Goal: Check status: Check status

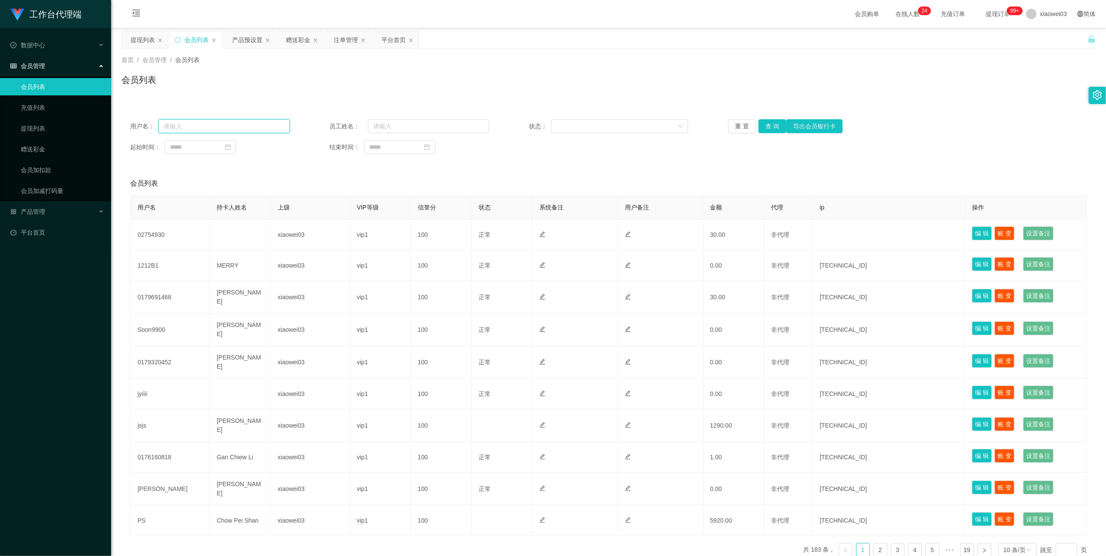
click at [264, 125] on input "text" at bounding box center [224, 126] width 132 height 14
paste input "JH2150"
type input "JH2150"
click at [769, 129] on button "查 询" at bounding box center [773, 126] width 28 height 14
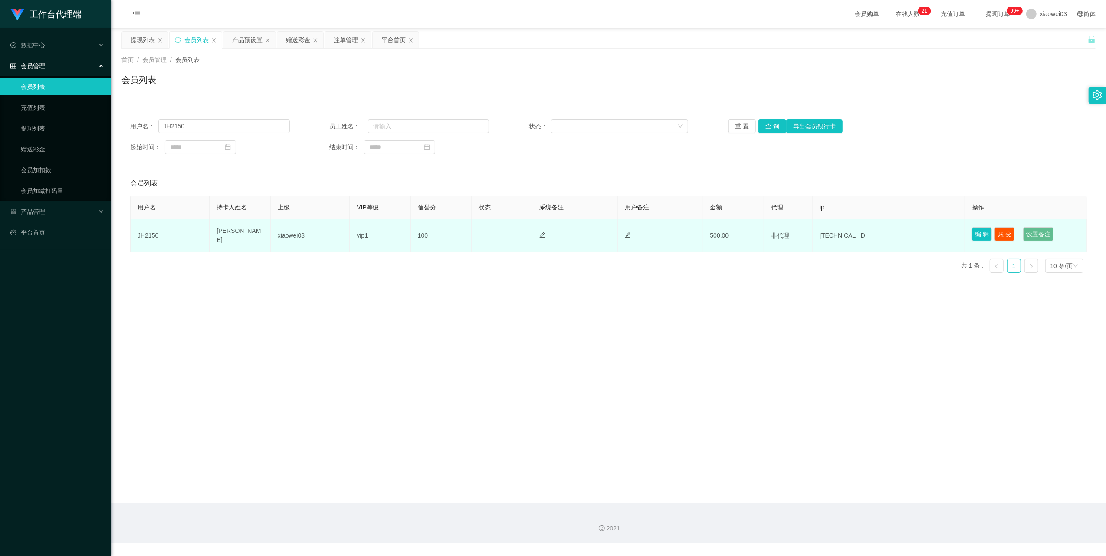
click at [238, 235] on td "[PERSON_NAME]" at bounding box center [240, 236] width 61 height 33
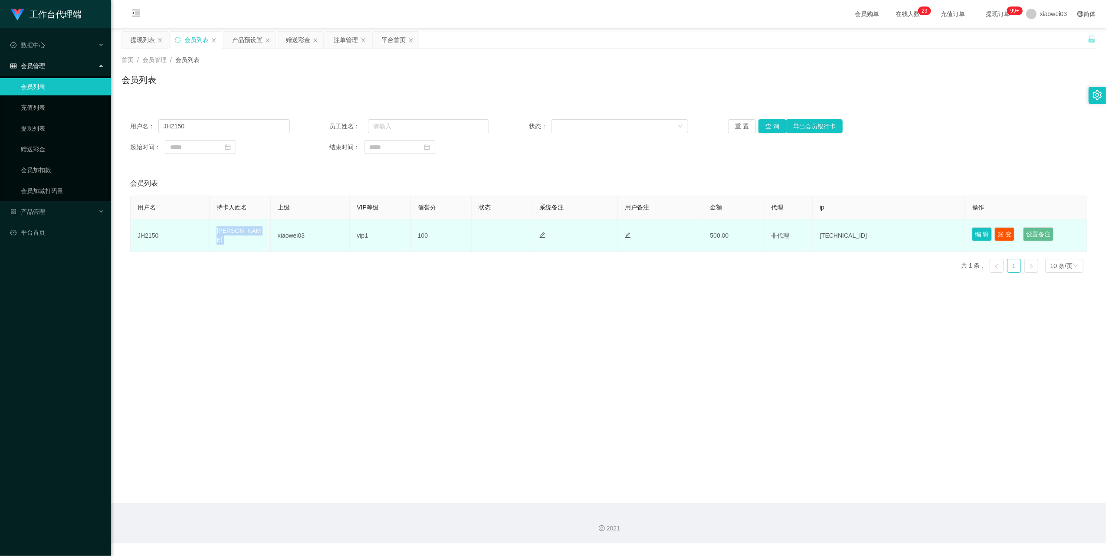
copy td "[PERSON_NAME]"
click at [306, 240] on td "xiaowei03" at bounding box center [310, 236] width 79 height 33
click at [143, 234] on td "JH2150" at bounding box center [170, 236] width 79 height 33
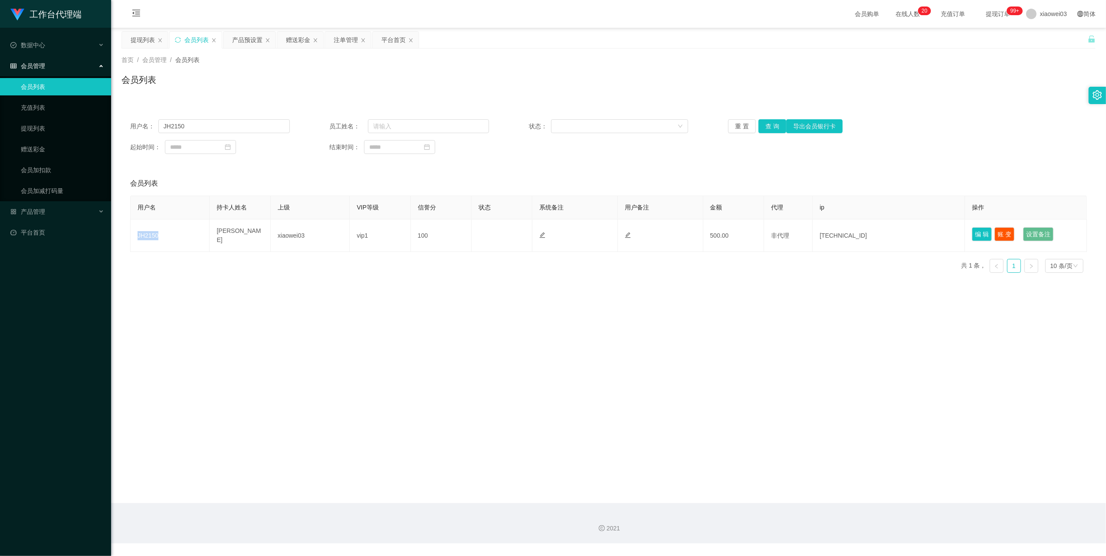
copy td "JH2150"
click at [387, 42] on div "平台首页" at bounding box center [394, 40] width 24 height 16
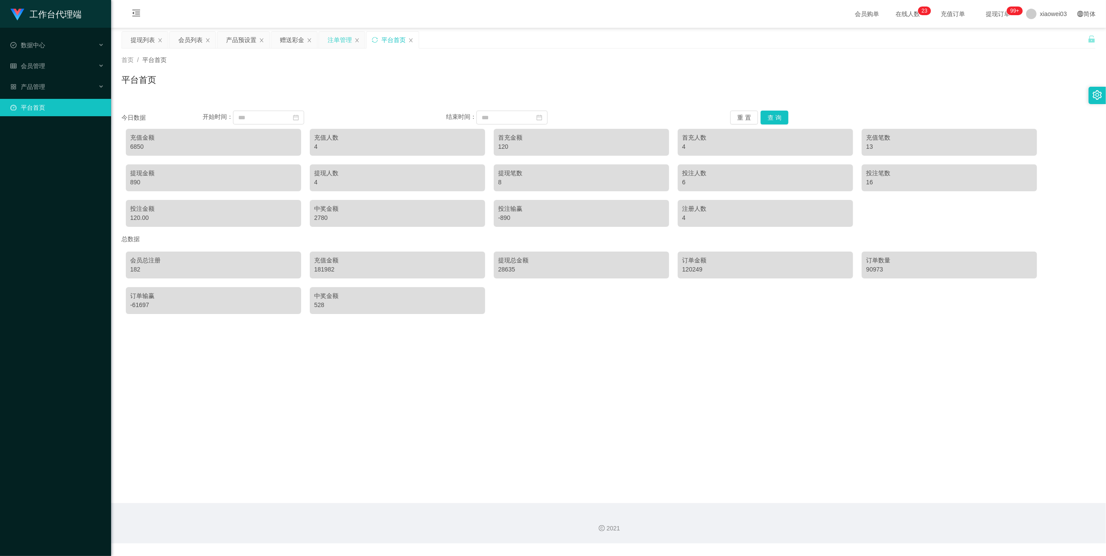
click at [326, 34] on div "注单管理" at bounding box center [342, 40] width 46 height 16
click at [332, 40] on div "注单管理" at bounding box center [340, 40] width 24 height 16
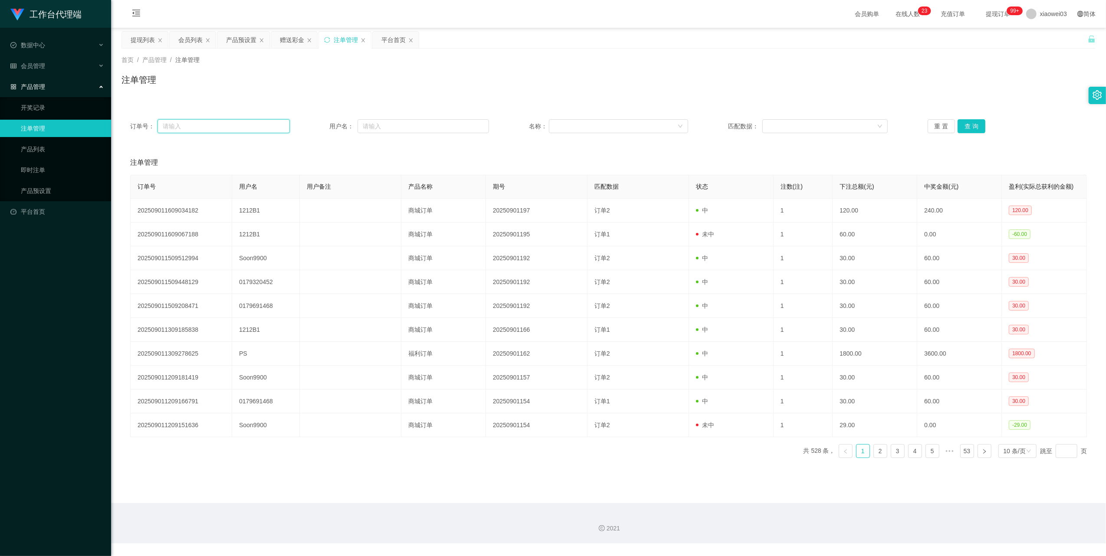
click at [250, 124] on input "text" at bounding box center [224, 126] width 132 height 14
click at [403, 128] on input "text" at bounding box center [424, 126] width 132 height 14
paste input "02754930"
type input "02754930"
click at [970, 127] on button "查 询" at bounding box center [972, 126] width 28 height 14
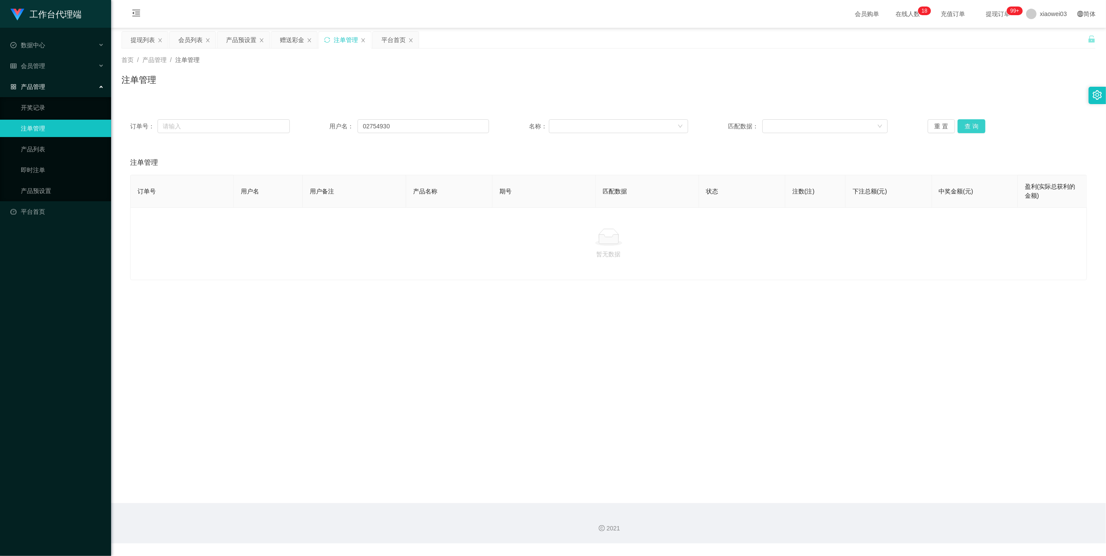
click at [970, 127] on button "查 询" at bounding box center [972, 126] width 28 height 14
click at [188, 44] on div "会员列表" at bounding box center [190, 40] width 24 height 16
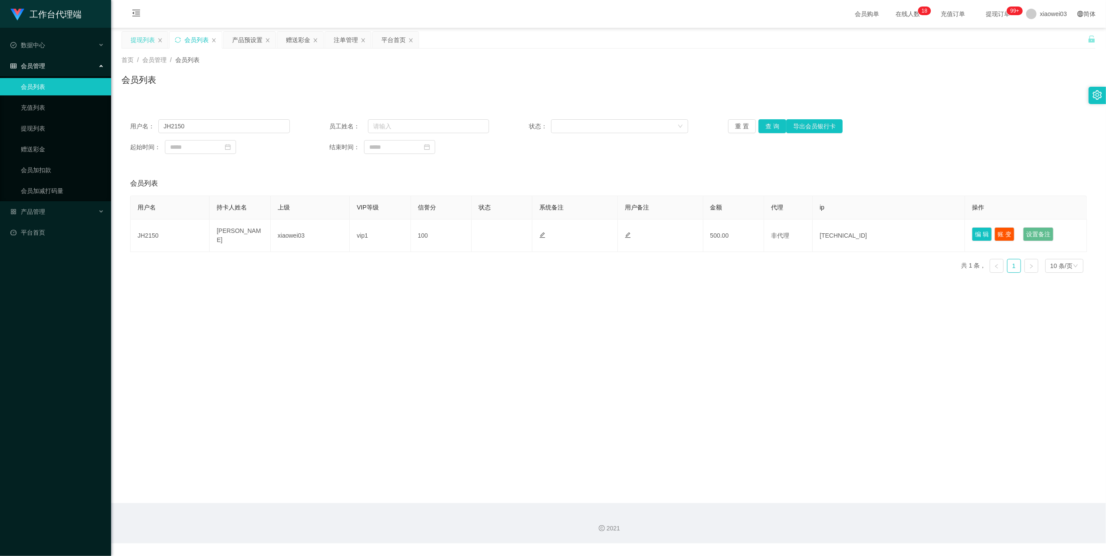
click at [142, 44] on div "提现列表" at bounding box center [143, 40] width 24 height 16
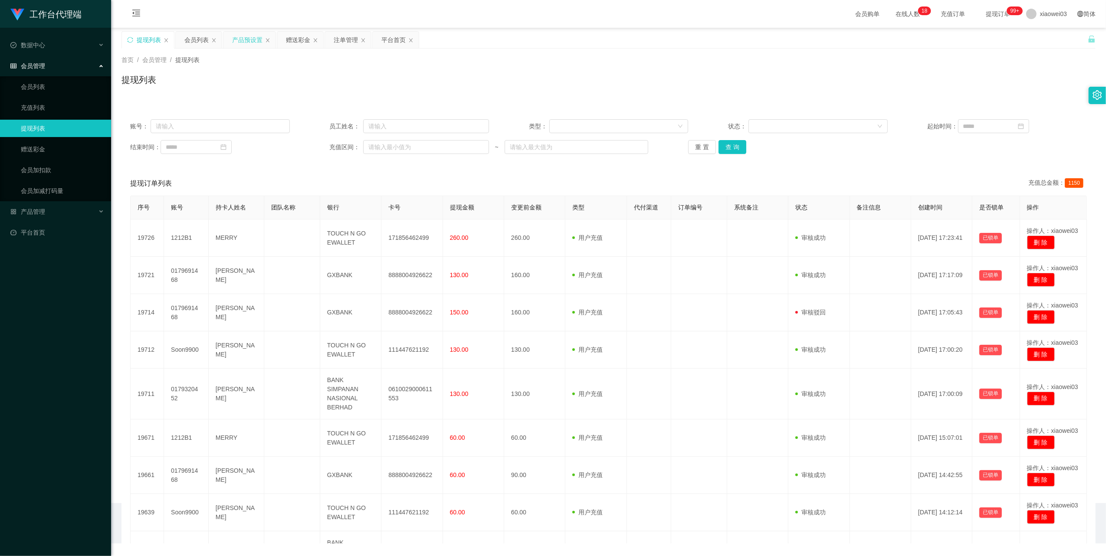
click at [242, 42] on div "产品预设置" at bounding box center [247, 40] width 30 height 16
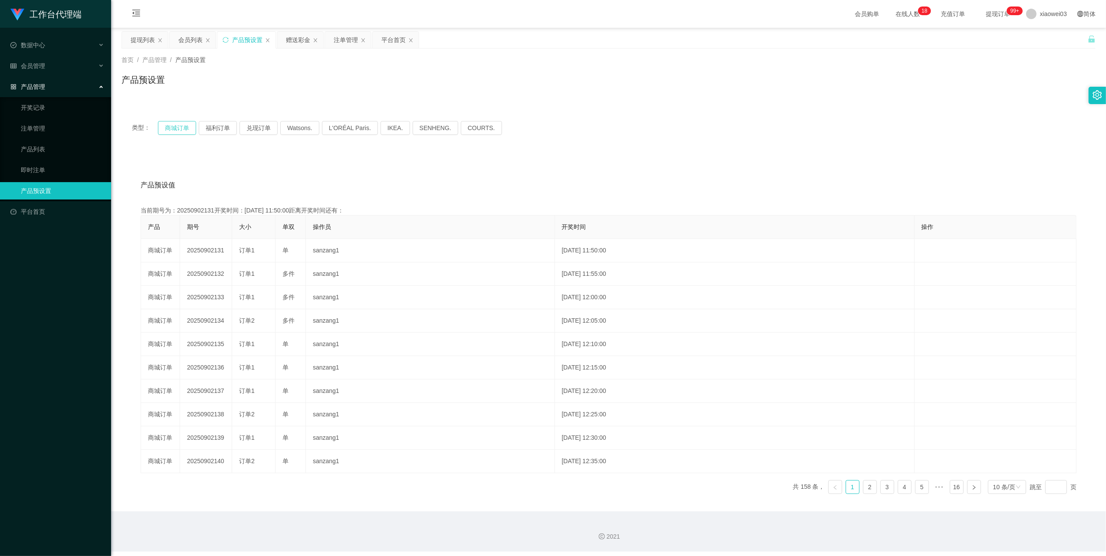
click at [172, 131] on button "商城订单" at bounding box center [177, 128] width 38 height 14
click at [174, 125] on button "商城订单" at bounding box center [177, 128] width 38 height 14
click at [352, 41] on div "注单管理" at bounding box center [346, 40] width 24 height 16
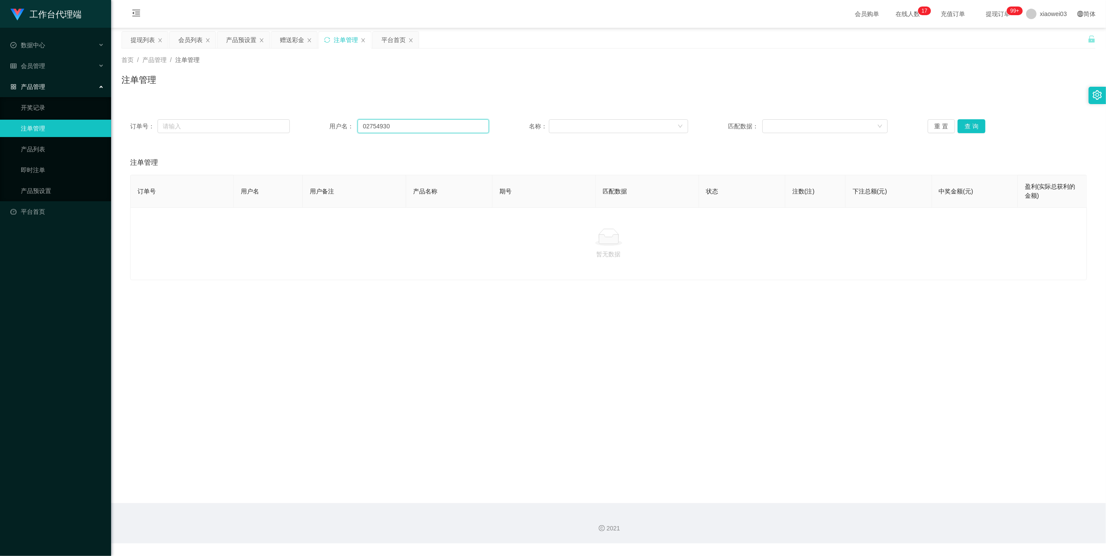
click at [436, 129] on input "02754930" at bounding box center [424, 126] width 132 height 14
click at [969, 123] on button "查 询" at bounding box center [972, 126] width 28 height 14
click at [973, 126] on button "查 询" at bounding box center [972, 126] width 28 height 14
click at [973, 126] on button "查 询" at bounding box center [976, 126] width 37 height 14
click at [973, 126] on button "查 询" at bounding box center [972, 126] width 28 height 14
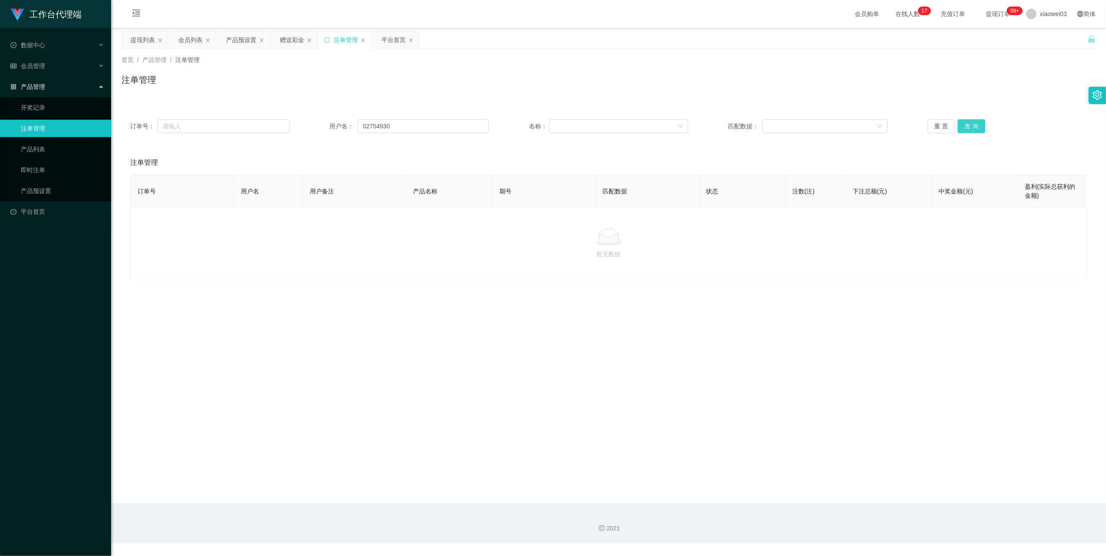
click at [973, 126] on button "查 询" at bounding box center [972, 126] width 28 height 14
click at [973, 126] on button "查 询" at bounding box center [976, 126] width 37 height 14
click at [973, 126] on button "查 询" at bounding box center [972, 126] width 28 height 14
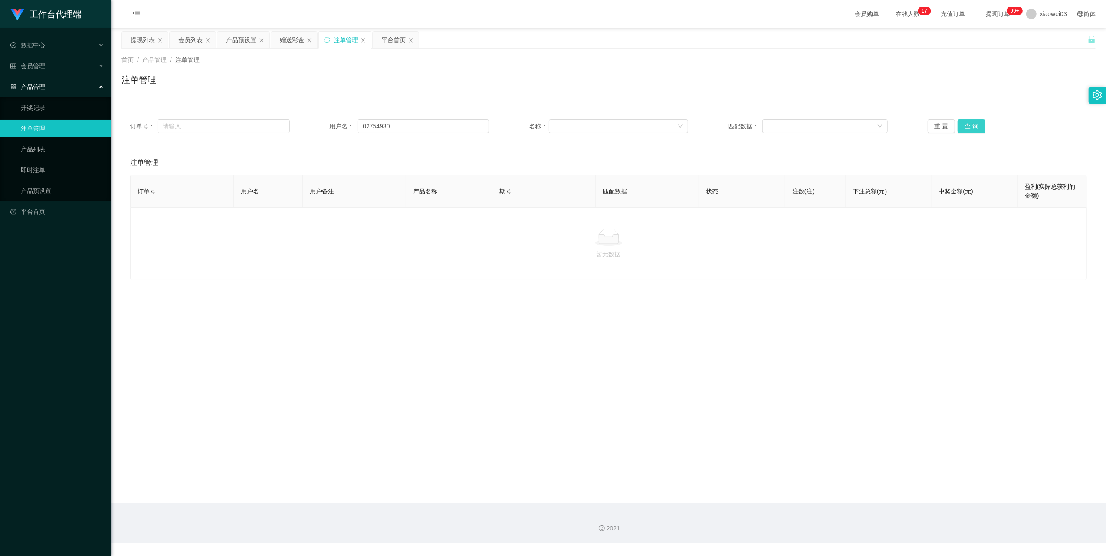
click at [973, 126] on button "查 询" at bounding box center [972, 126] width 28 height 14
click at [973, 126] on div "重 置 查 询" at bounding box center [1008, 126] width 160 height 14
click at [973, 126] on button "查 询" at bounding box center [972, 126] width 28 height 14
click at [973, 126] on div "重 置 查 询" at bounding box center [1008, 126] width 160 height 14
click at [973, 126] on button "查 询" at bounding box center [972, 126] width 28 height 14
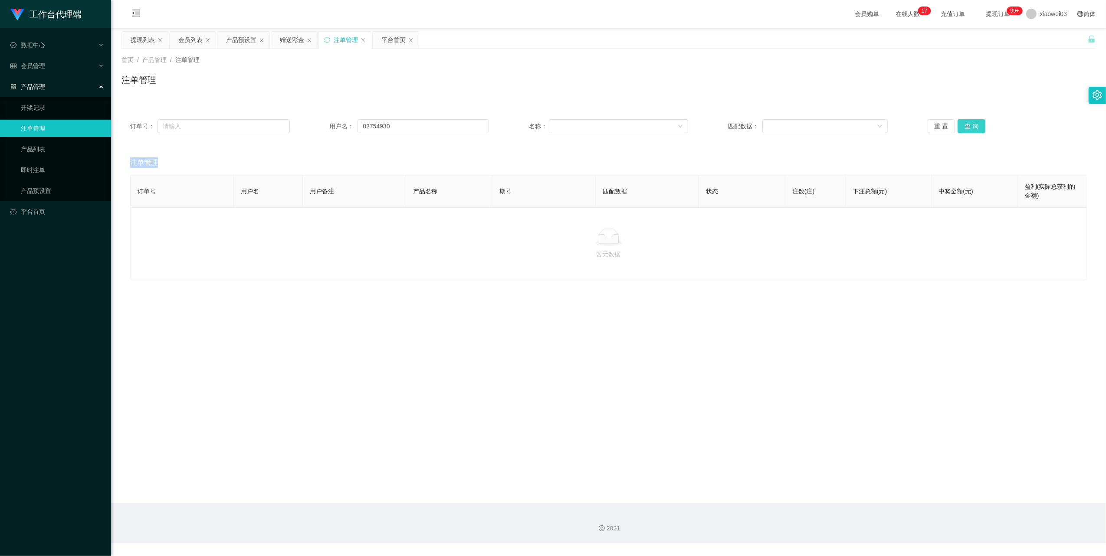
click at [973, 126] on div "重 置 查 询" at bounding box center [1008, 126] width 160 height 14
click at [973, 126] on button "查 询" at bounding box center [972, 126] width 28 height 14
click at [344, 40] on div "注单管理" at bounding box center [346, 40] width 24 height 16
click at [141, 36] on div "提现列表" at bounding box center [143, 40] width 24 height 16
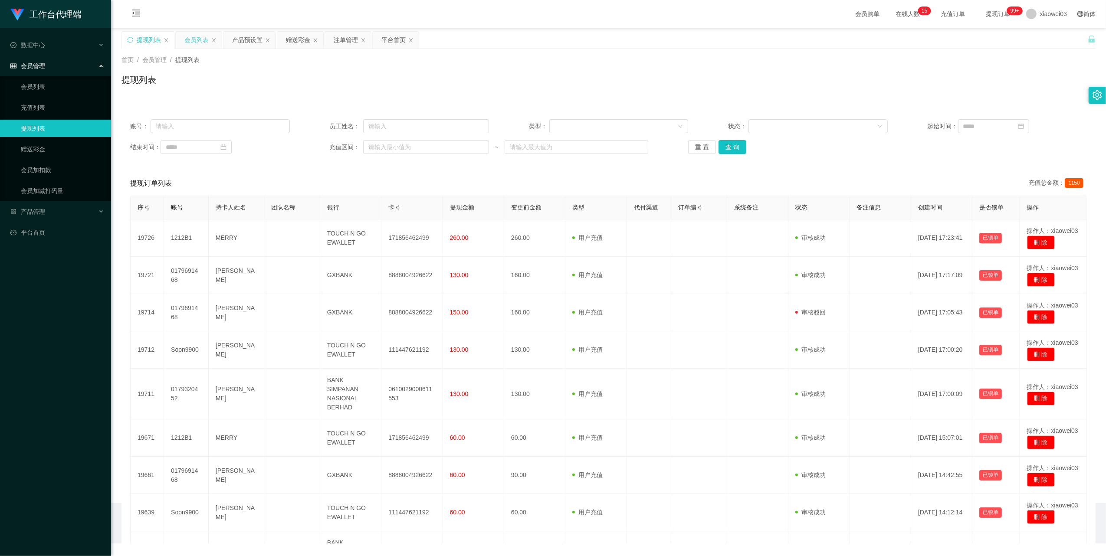
click at [188, 42] on div "会员列表" at bounding box center [196, 40] width 24 height 16
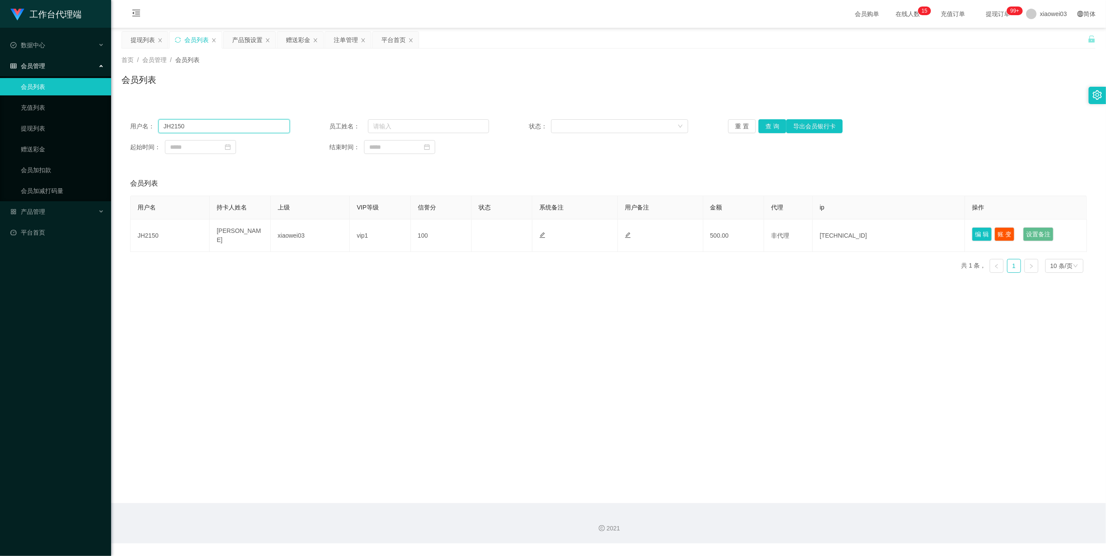
click at [219, 127] on input "JH2150" at bounding box center [224, 126] width 132 height 14
paste input "0275493"
type input "02754930"
click at [775, 131] on button "查 询" at bounding box center [773, 126] width 28 height 14
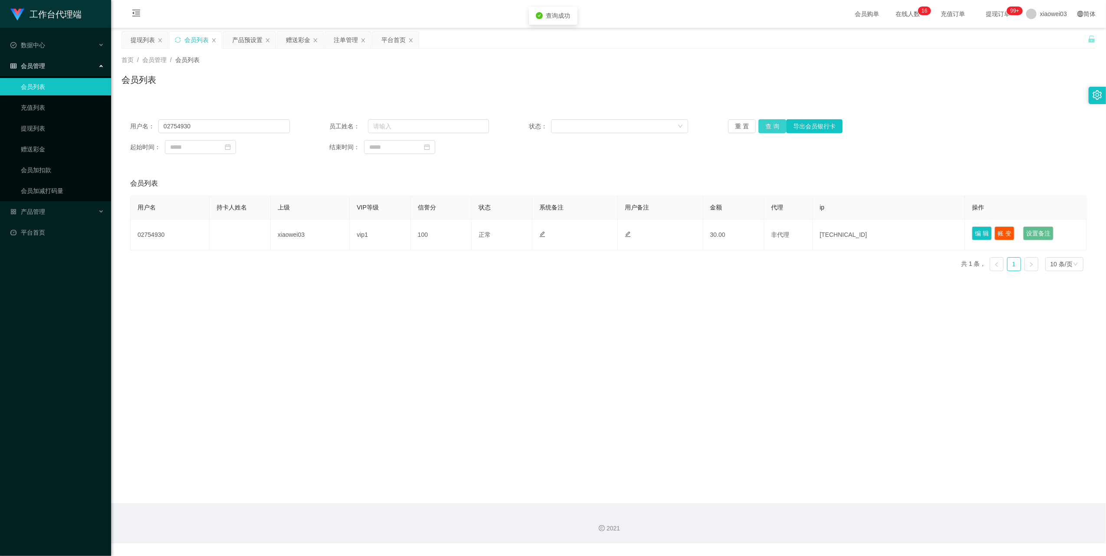
click at [771, 127] on button "查 询" at bounding box center [773, 126] width 28 height 14
click at [771, 127] on button "查 询" at bounding box center [777, 126] width 37 height 14
drag, startPoint x: 771, startPoint y: 127, endPoint x: 764, endPoint y: 127, distance: 6.5
click at [771, 127] on button "查 询" at bounding box center [777, 126] width 37 height 14
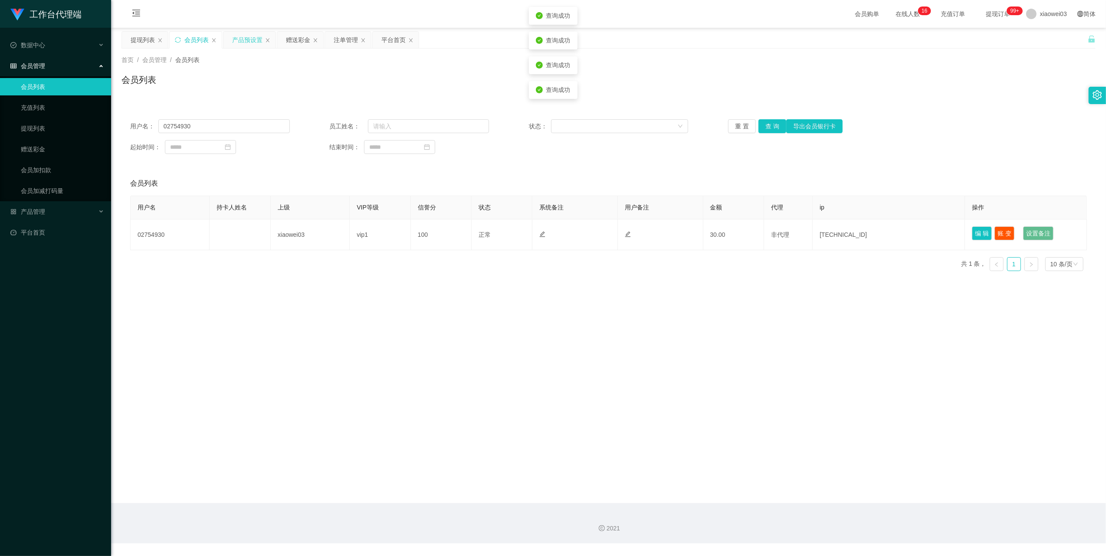
click at [240, 42] on div "产品预设置" at bounding box center [247, 40] width 30 height 16
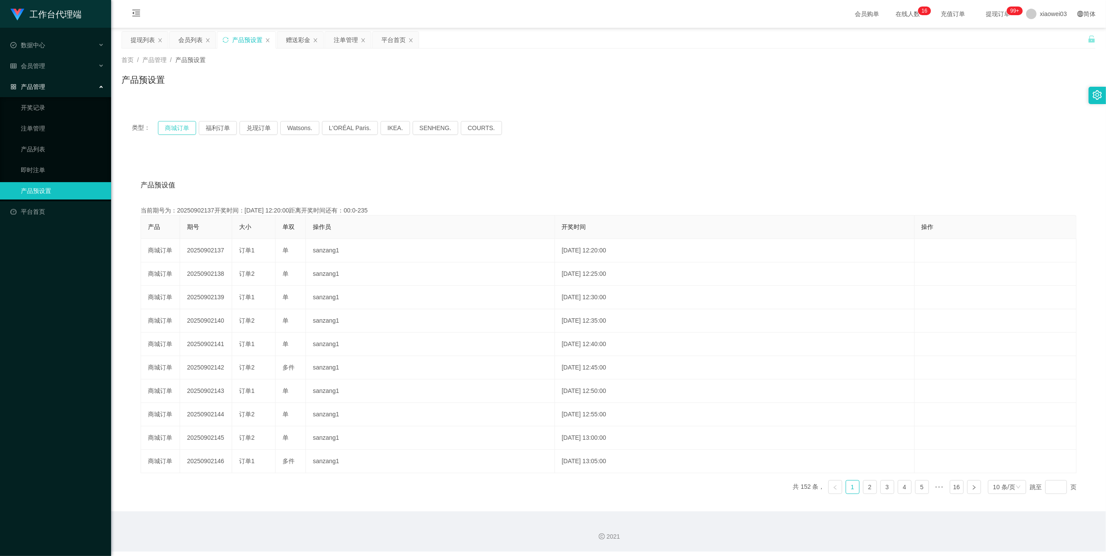
click at [171, 132] on button "商城订单" at bounding box center [177, 128] width 38 height 14
click at [171, 129] on button "商城订单" at bounding box center [177, 128] width 38 height 14
click at [170, 127] on button "商城订单" at bounding box center [177, 128] width 38 height 14
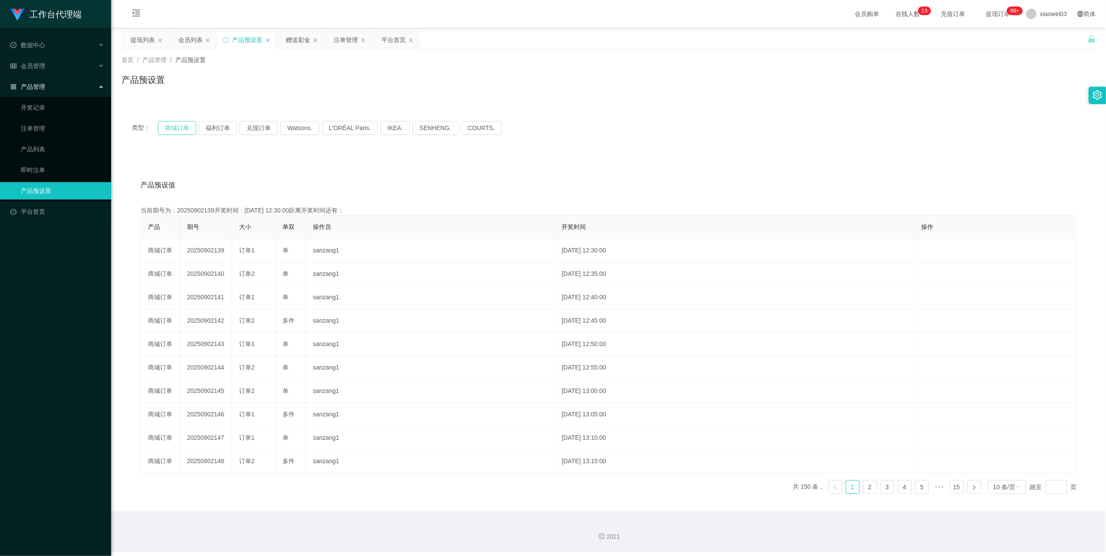
click at [170, 127] on button "商城订单" at bounding box center [177, 128] width 38 height 14
click at [404, 43] on div "平台首页" at bounding box center [394, 40] width 24 height 16
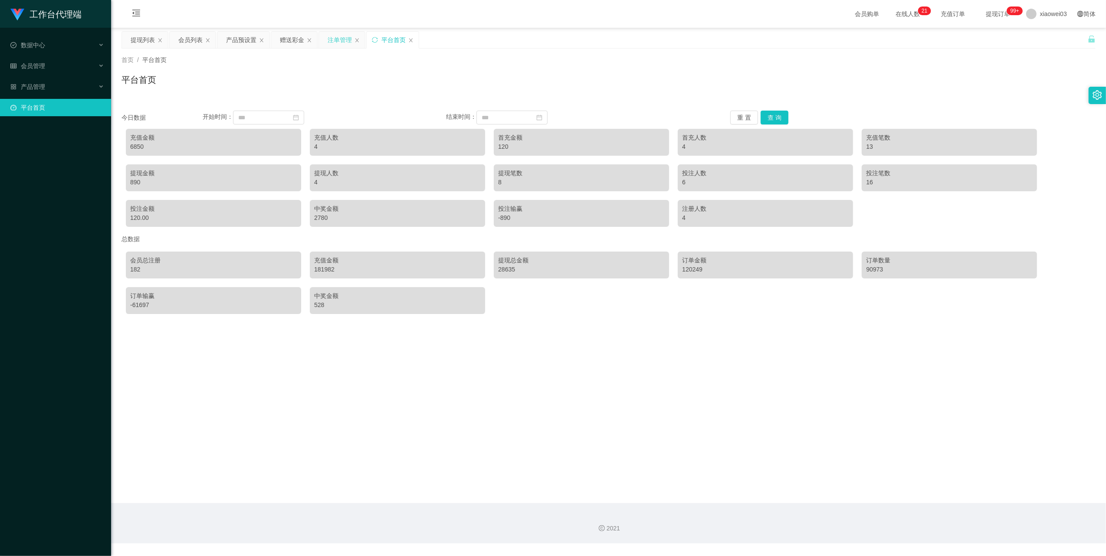
click at [340, 43] on div "注单管理" at bounding box center [340, 40] width 24 height 16
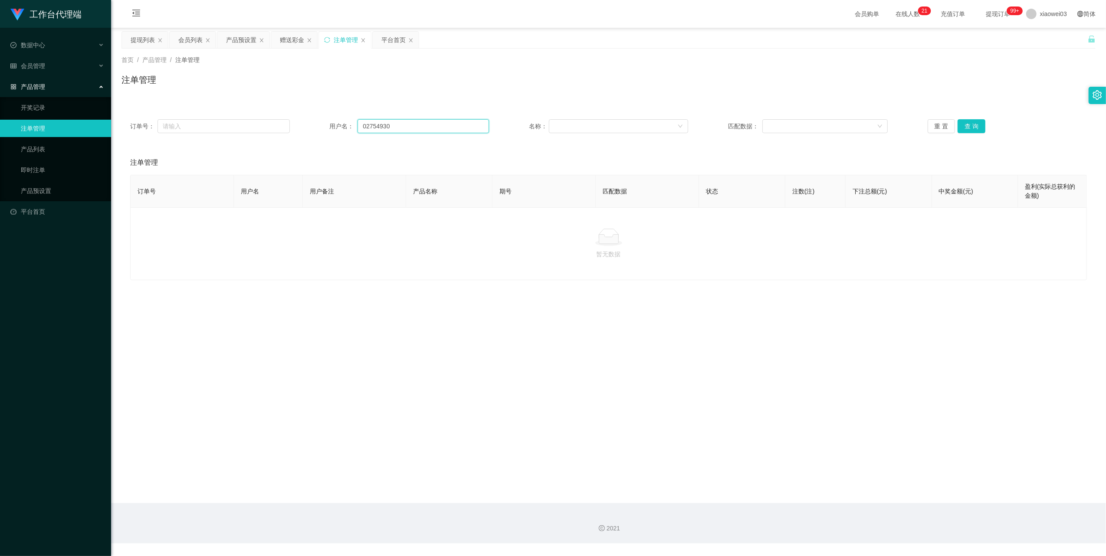
click at [407, 121] on input "02754930" at bounding box center [424, 126] width 132 height 14
click at [971, 132] on button "查 询" at bounding box center [972, 126] width 28 height 14
click at [971, 132] on div "重 置 查 询" at bounding box center [1008, 126] width 160 height 14
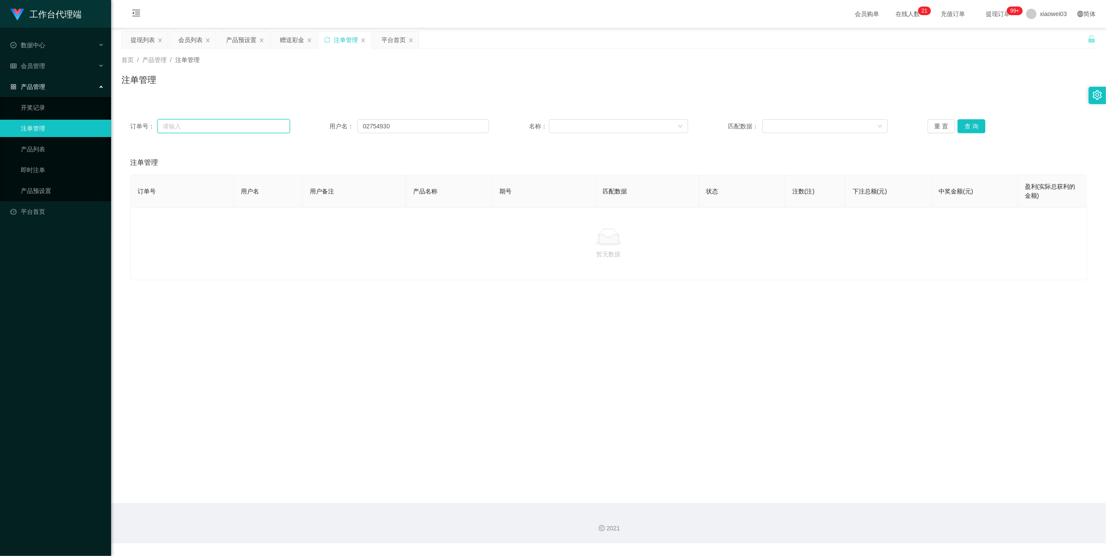
click at [250, 123] on input "text" at bounding box center [224, 126] width 132 height 14
click at [237, 43] on div "产品预设置" at bounding box center [241, 40] width 30 height 16
